Goal: Transaction & Acquisition: Purchase product/service

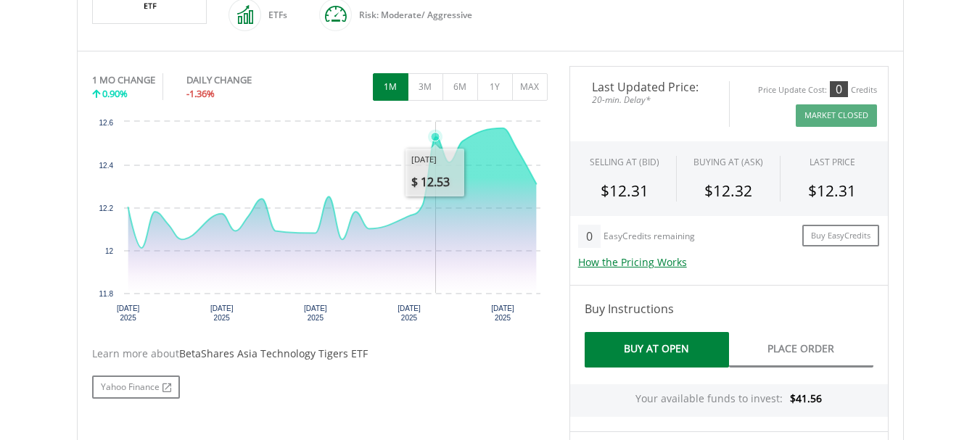
scroll to position [444, 0]
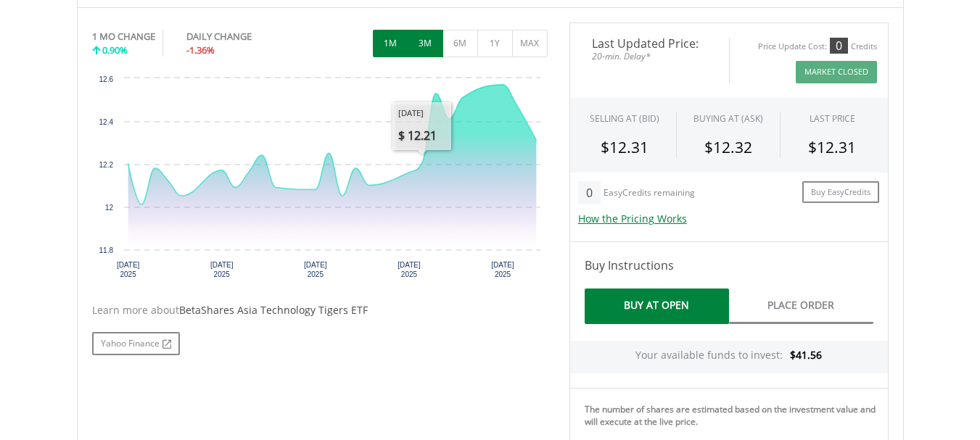
click at [433, 46] on button "3M" at bounding box center [425, 44] width 36 height 28
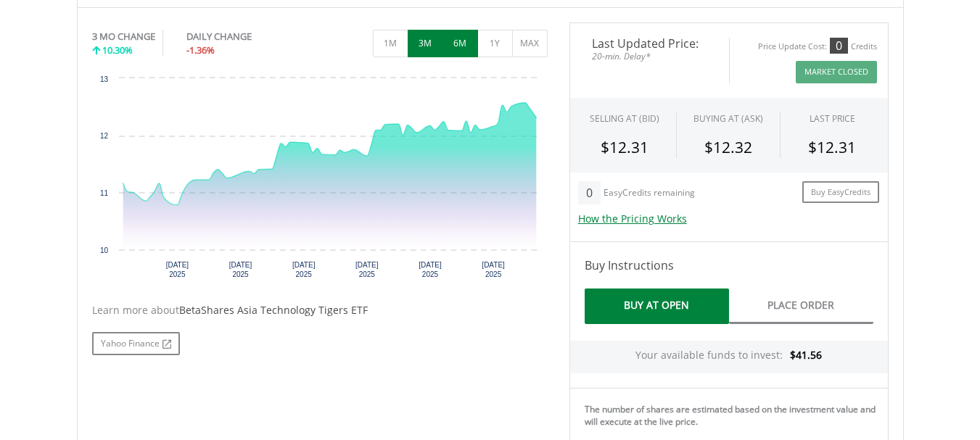
click at [462, 43] on button "6M" at bounding box center [460, 44] width 36 height 28
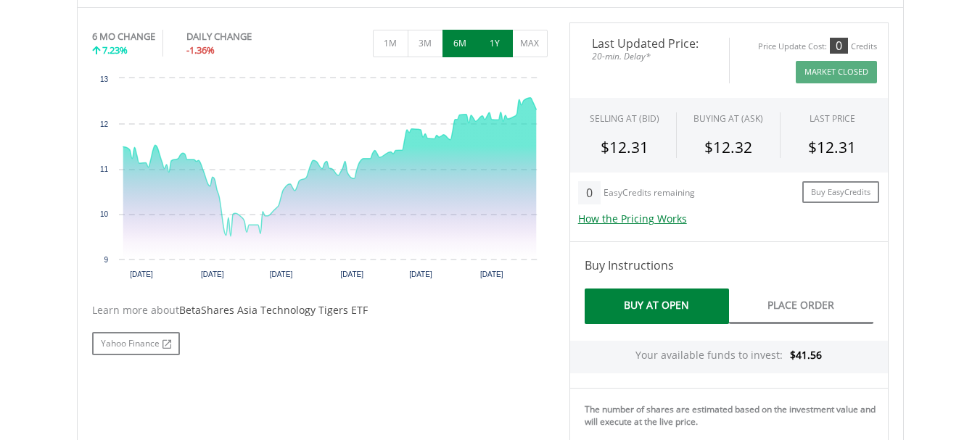
click at [489, 46] on button "1Y" at bounding box center [495, 44] width 36 height 28
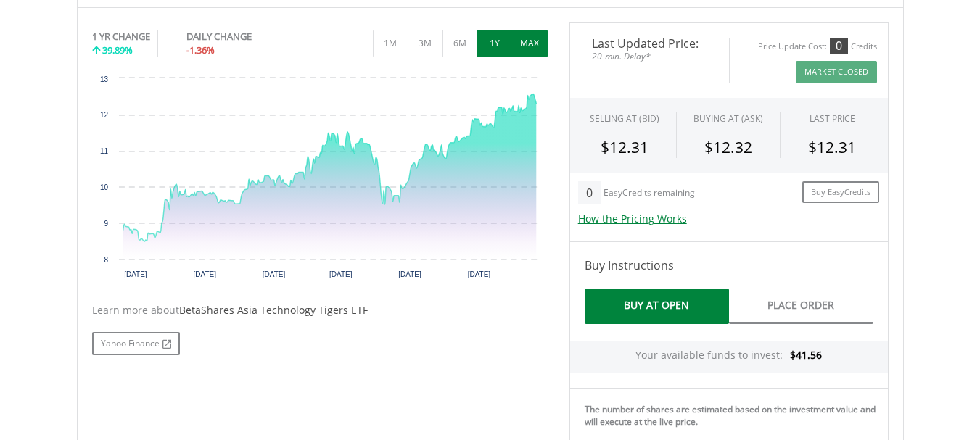
click at [529, 45] on button "MAX" at bounding box center [530, 44] width 36 height 28
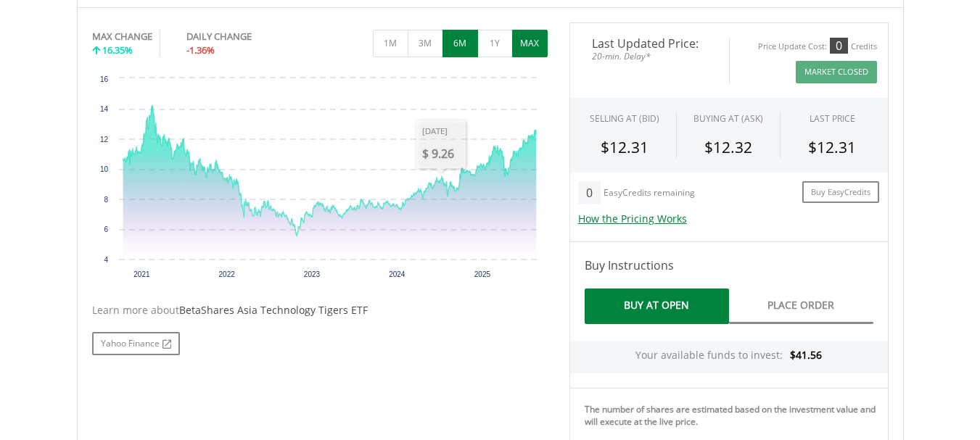
click at [457, 45] on button "6M" at bounding box center [460, 44] width 36 height 28
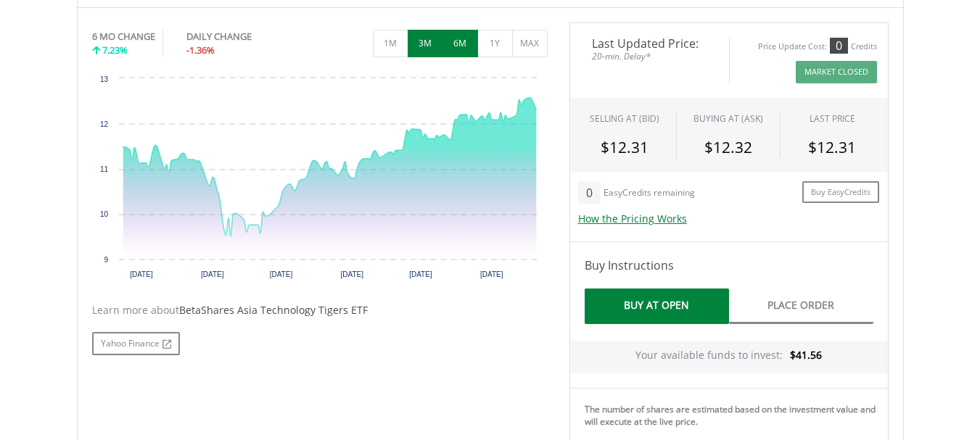
click at [424, 52] on button "3M" at bounding box center [425, 44] width 36 height 28
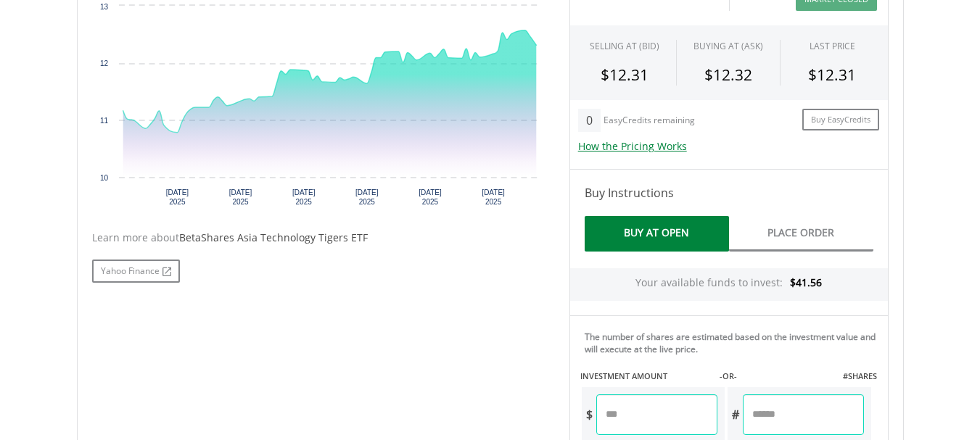
scroll to position [154, 0]
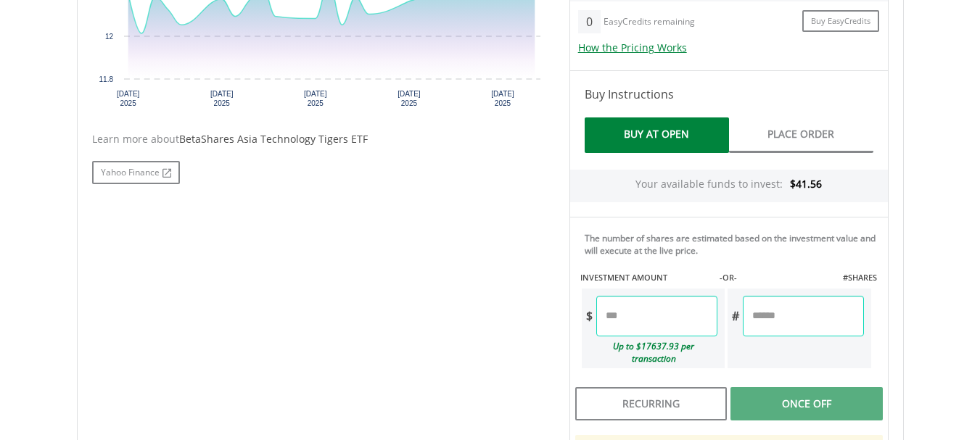
scroll to position [725, 0]
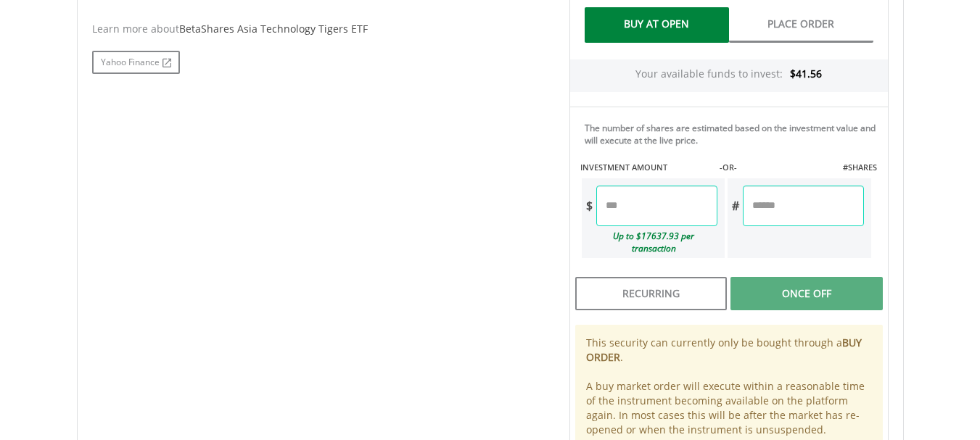
click at [671, 208] on input "number" at bounding box center [656, 206] width 121 height 41
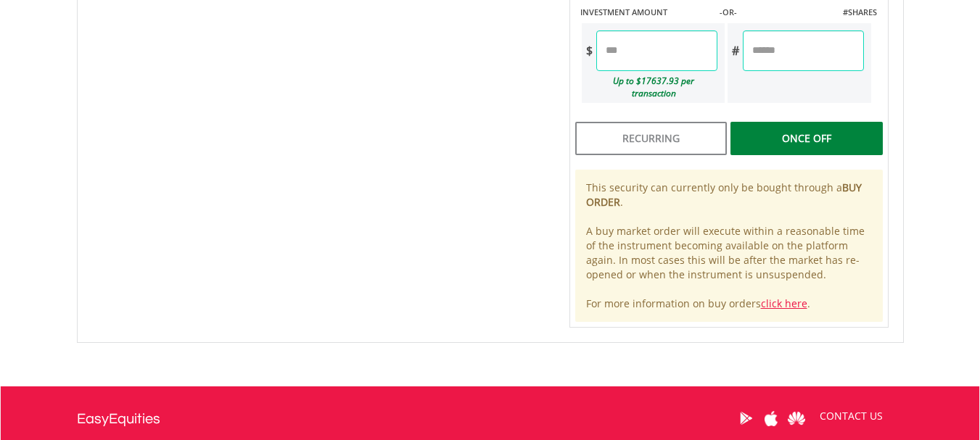
scroll to position [806, 0]
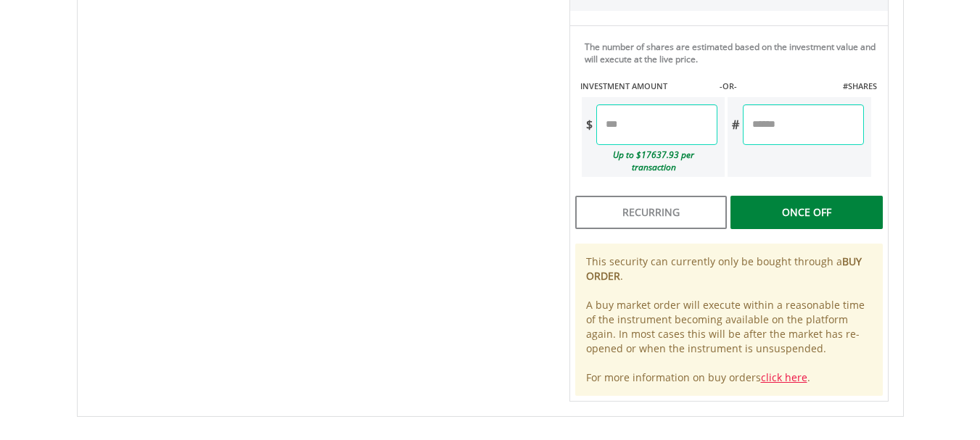
type input "*****"
click at [826, 200] on div "Last Updated Price: 20-min. Delay* Price Update Cost: 0 Credits Market Closed S…" at bounding box center [728, 31] width 341 height 742
type input "******"
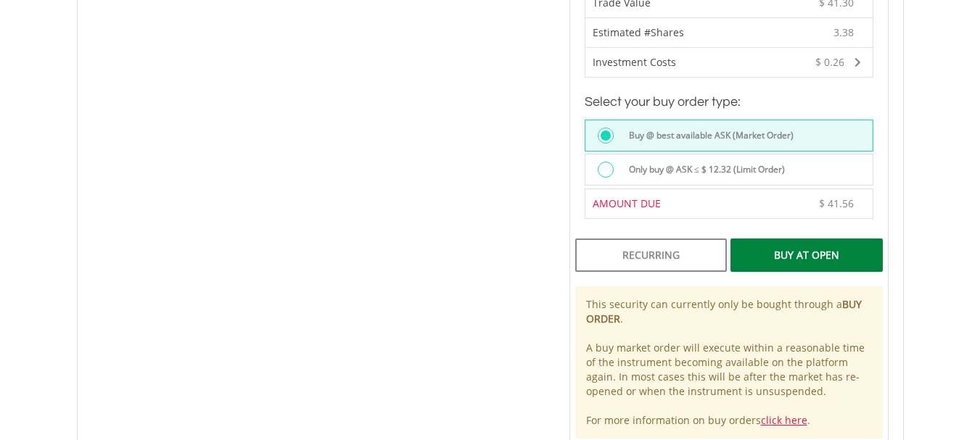
scroll to position [1241, 0]
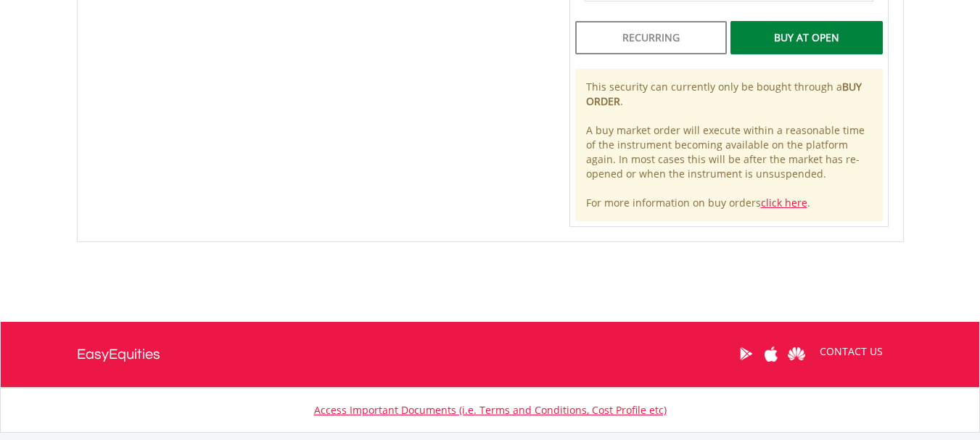
click at [806, 28] on div "Buy At Open" at bounding box center [806, 37] width 152 height 33
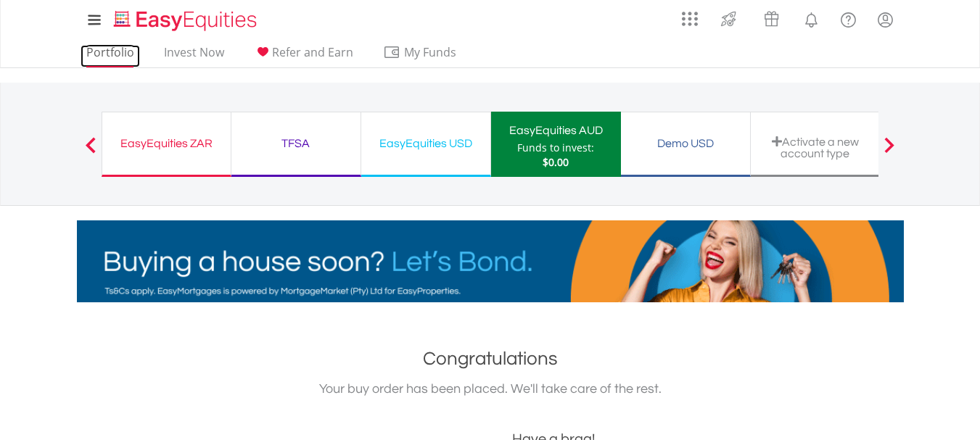
click at [115, 51] on link "Portfolio" at bounding box center [109, 56] width 59 height 22
